Goal: Book appointment/travel/reservation

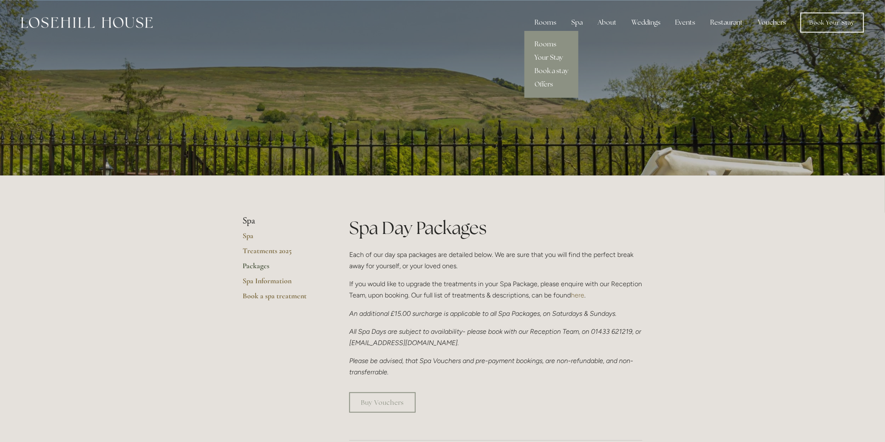
click at [554, 61] on link "Your Stay" at bounding box center [551, 57] width 54 height 13
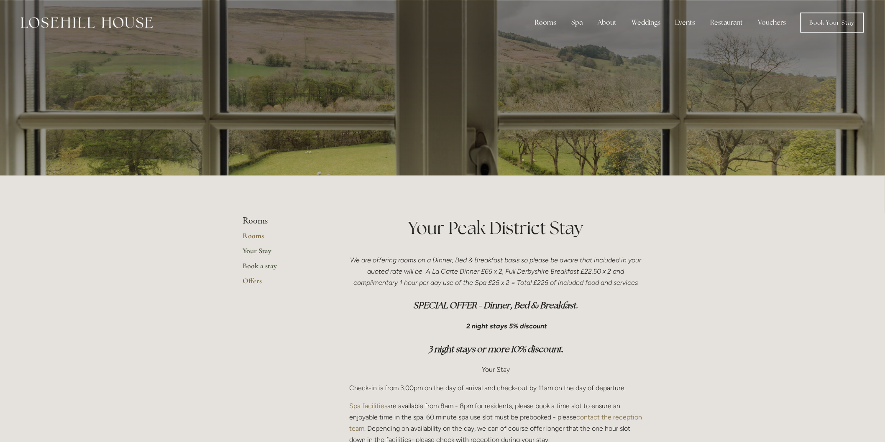
click at [262, 270] on link "Book a stay" at bounding box center [283, 268] width 80 height 15
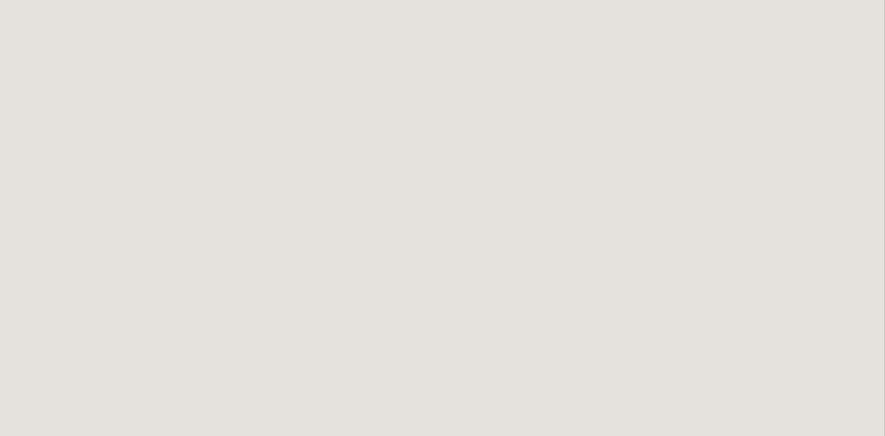
scroll to position [881, 0]
